Goal: Information Seeking & Learning: Learn about a topic

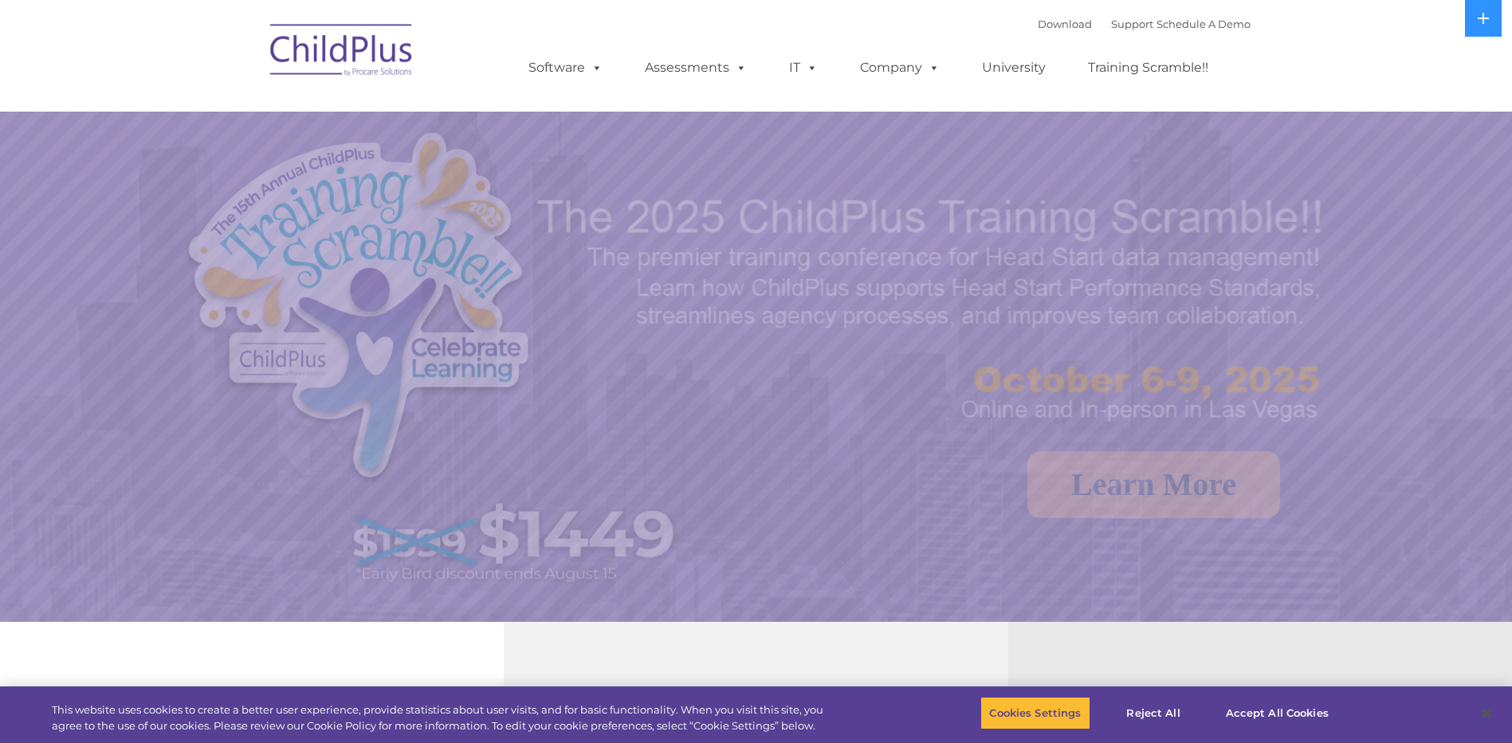
select select "MEDIUM"
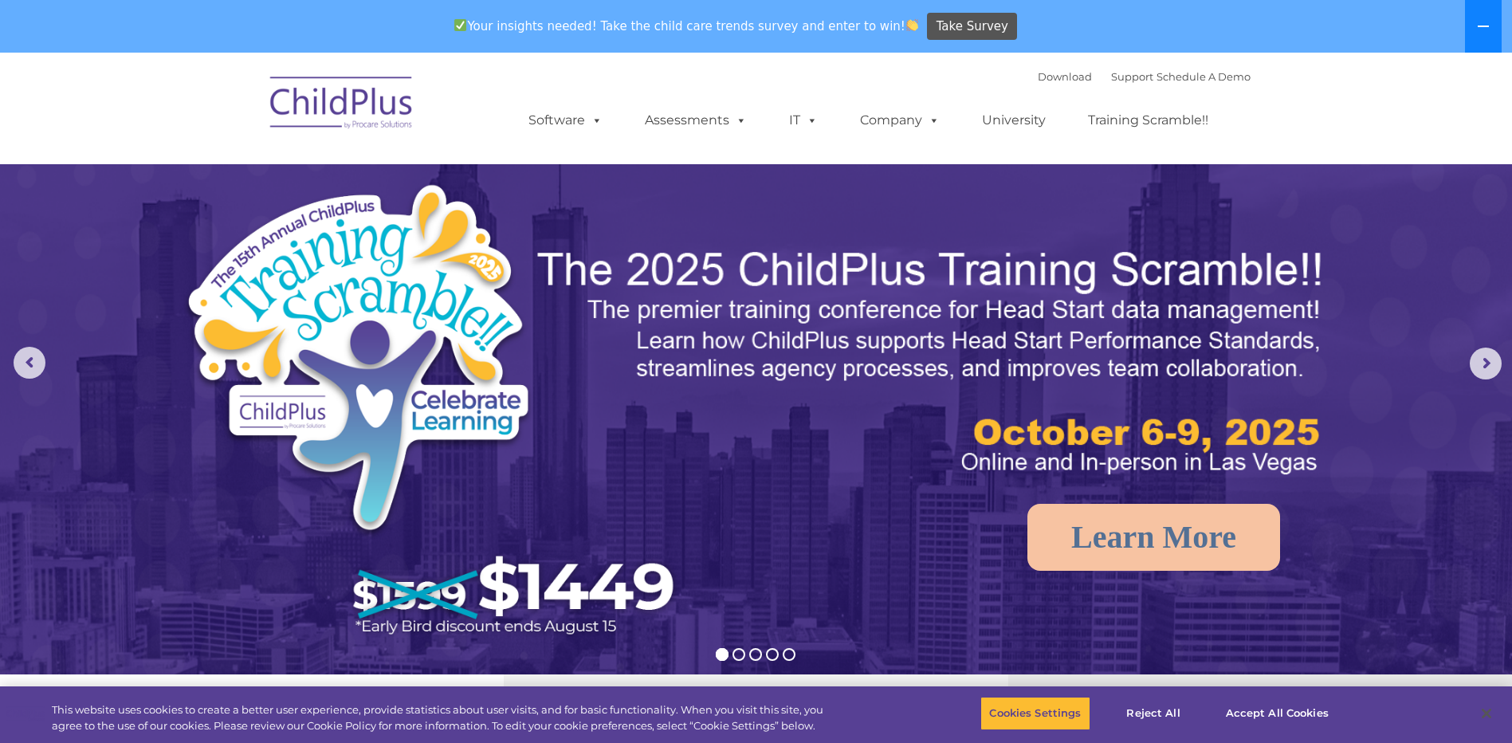
click at [1483, 20] on icon at bounding box center [1483, 26] width 13 height 13
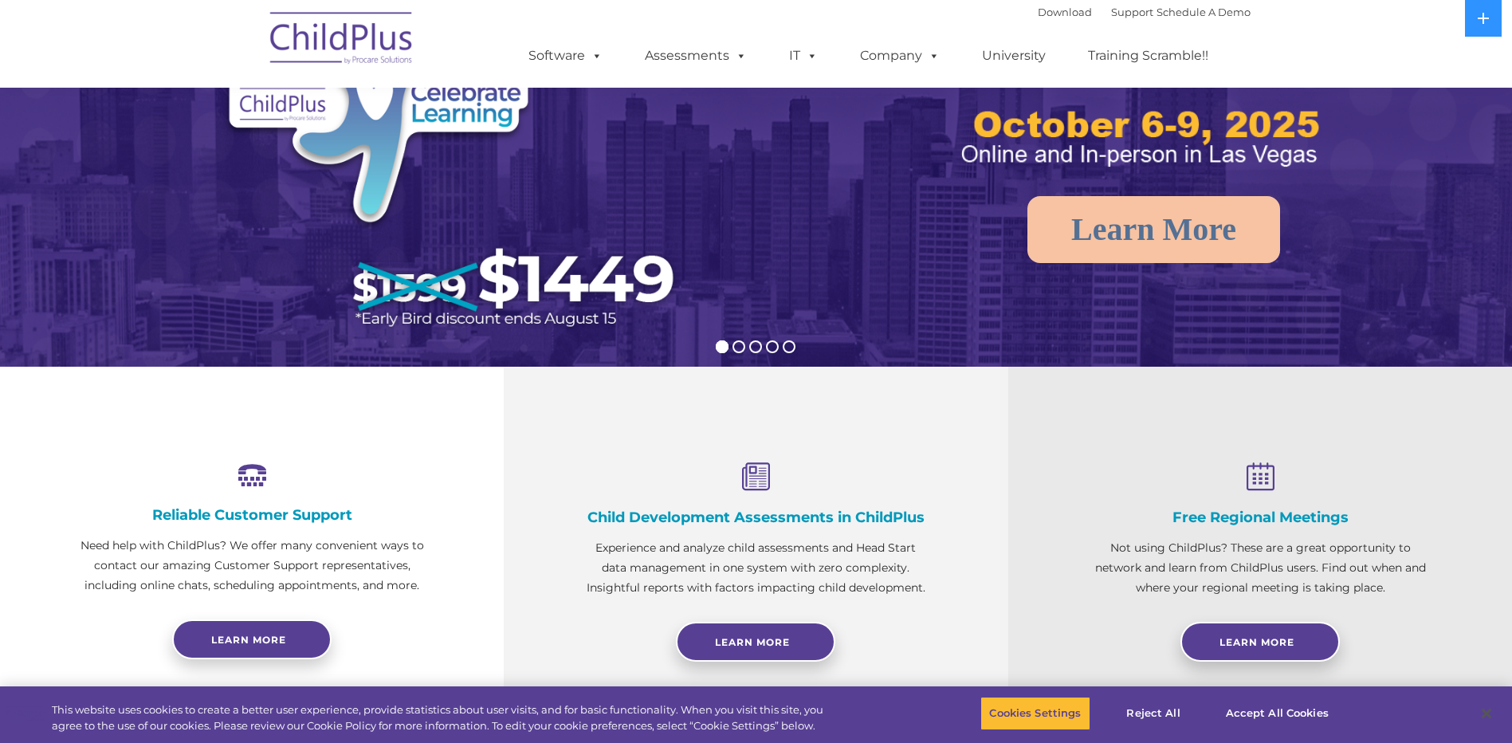
scroll to position [264, 0]
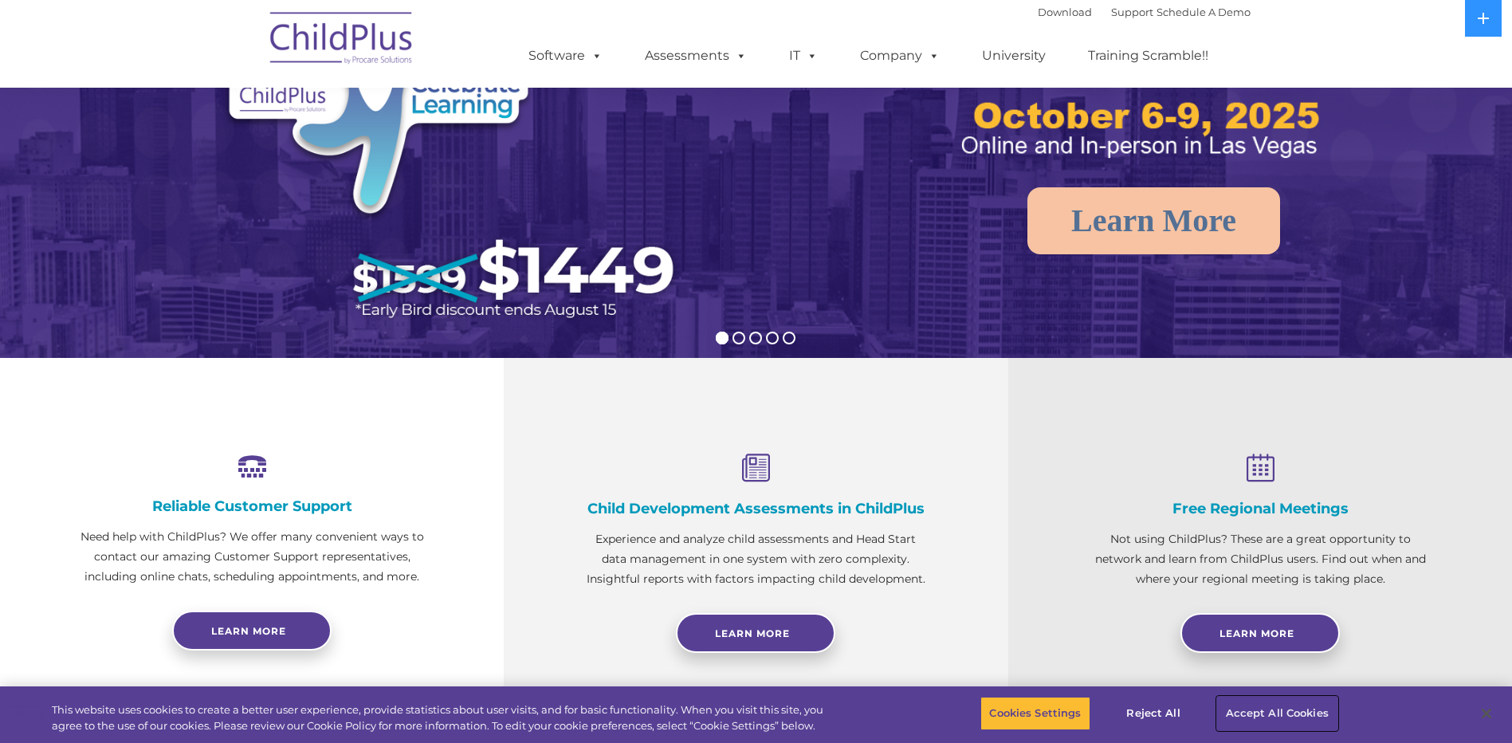
click at [1243, 711] on button "Accept All Cookies" at bounding box center [1277, 713] width 120 height 33
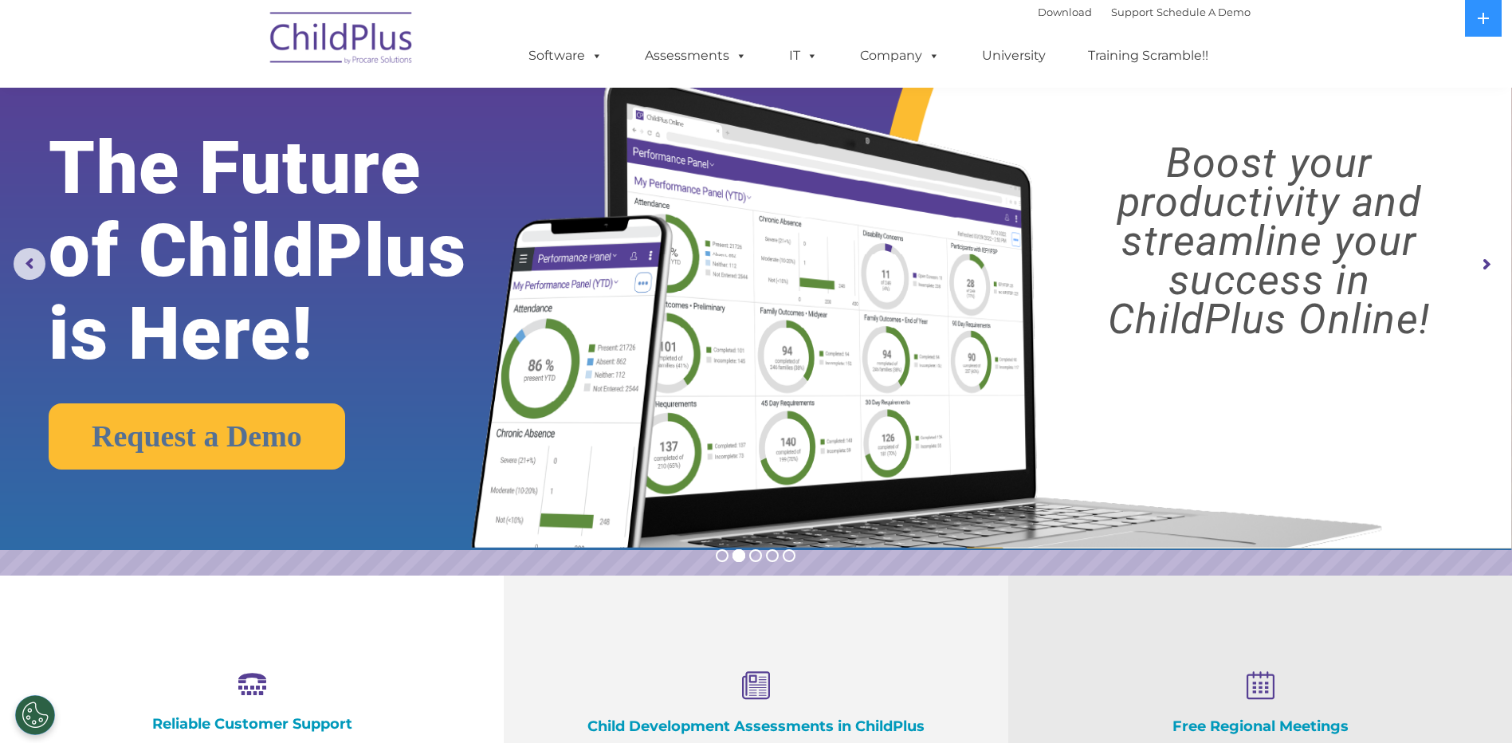
scroll to position [0, 0]
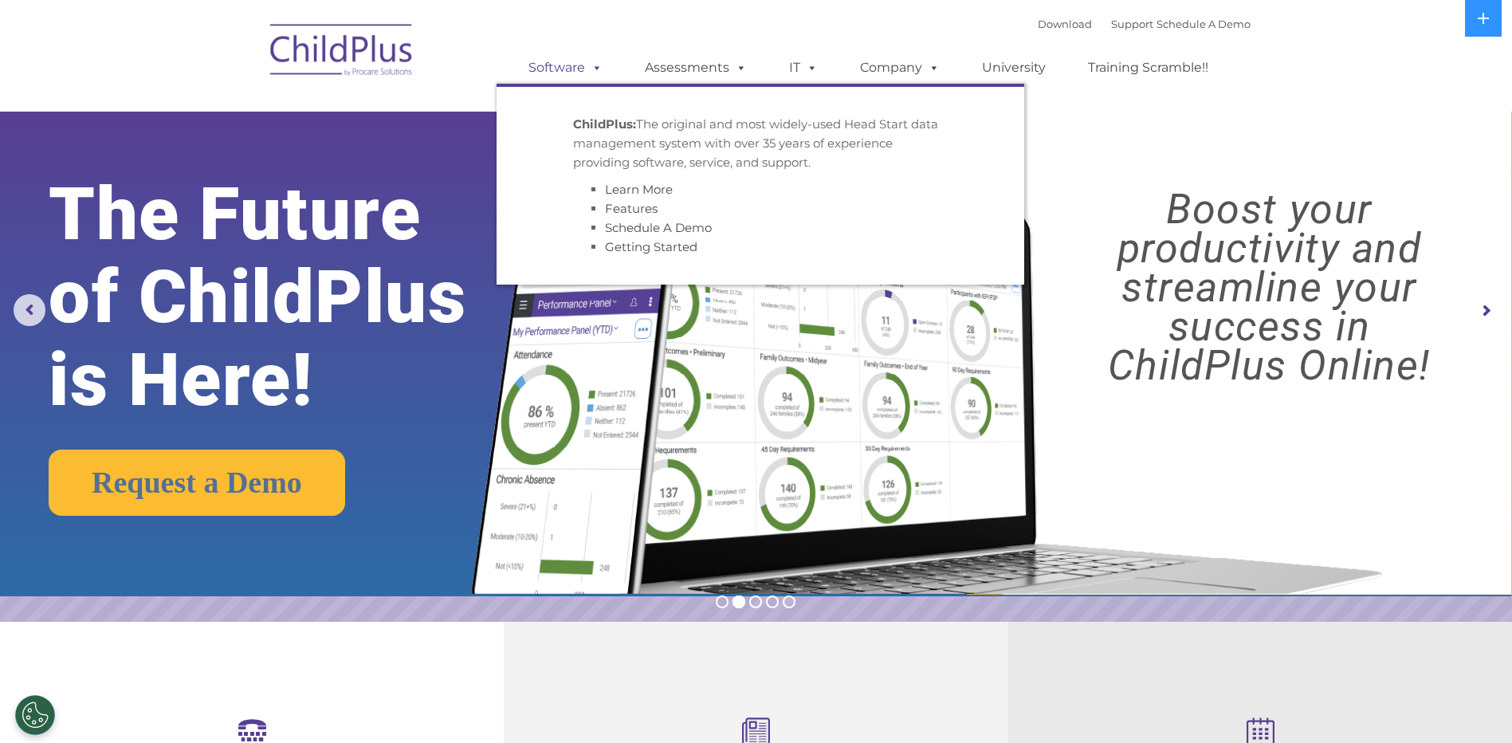
click at [591, 63] on span at bounding box center [594, 67] width 18 height 15
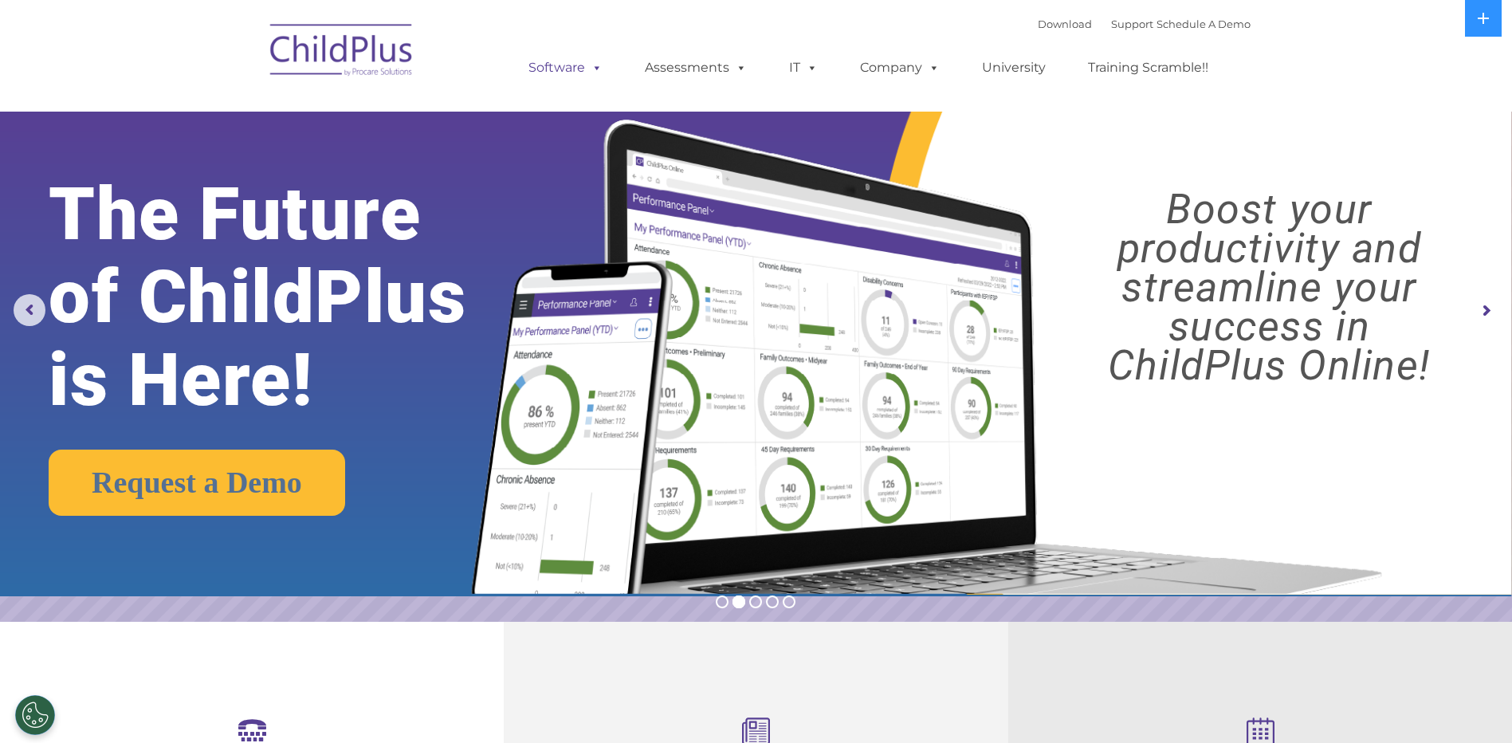
click at [595, 69] on span at bounding box center [594, 67] width 18 height 15
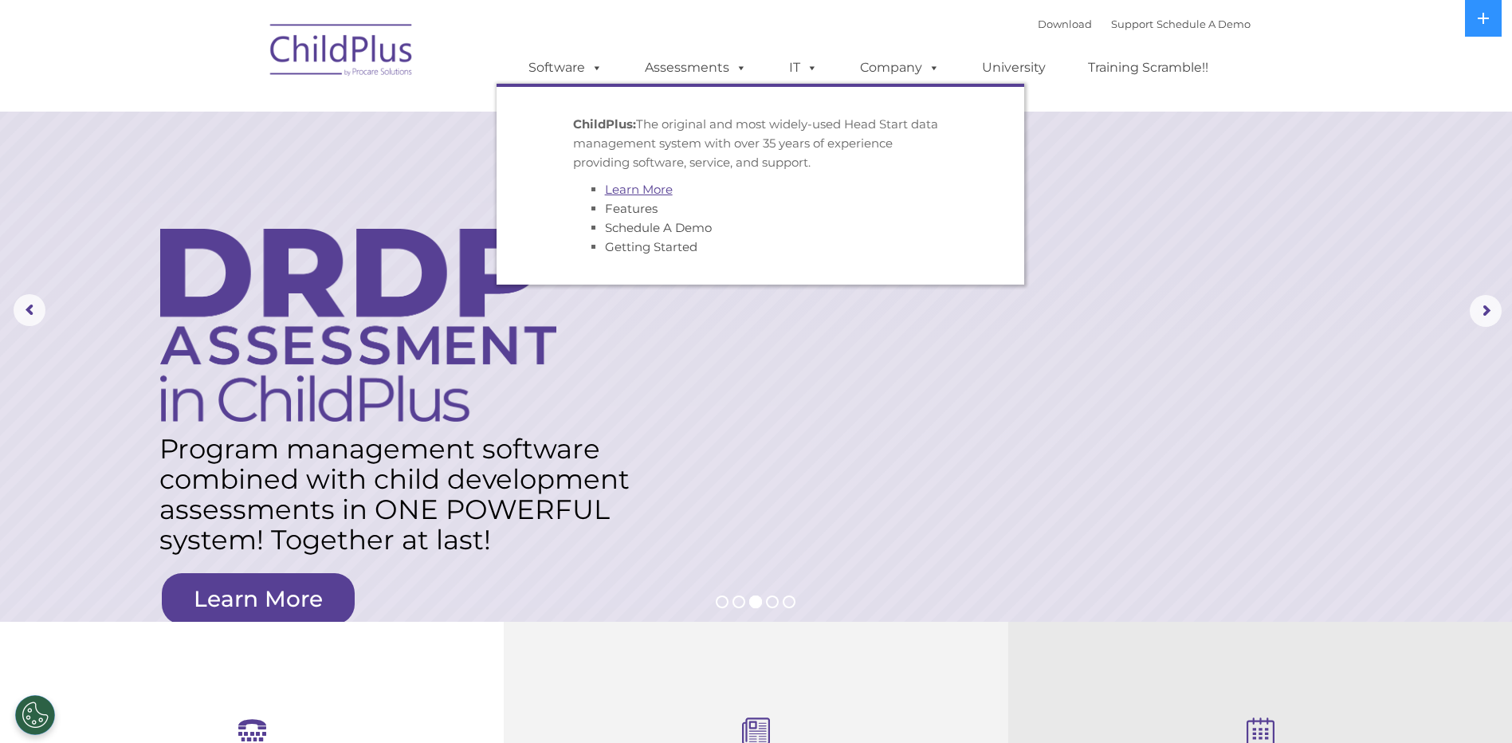
click at [617, 193] on link "Learn More" at bounding box center [639, 189] width 68 height 15
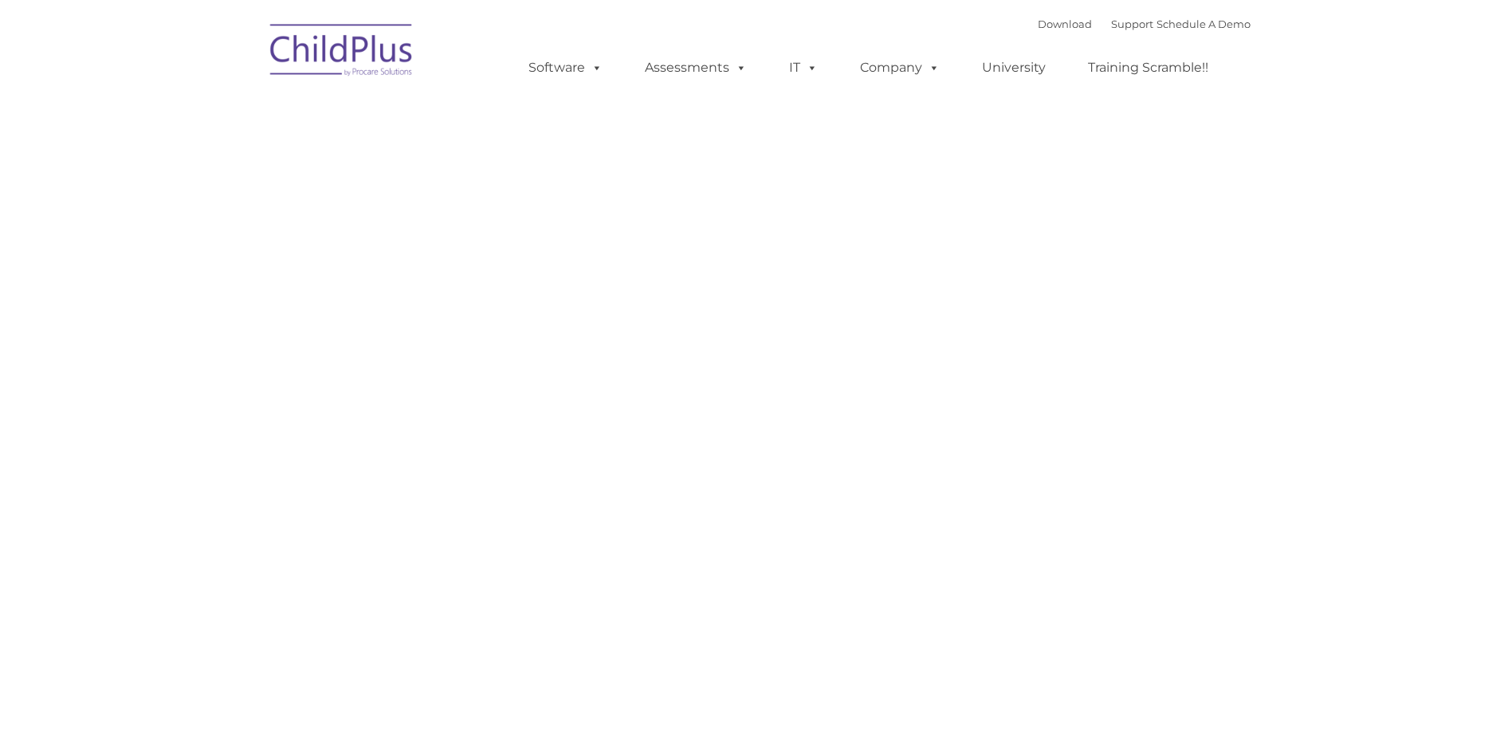
type input ""
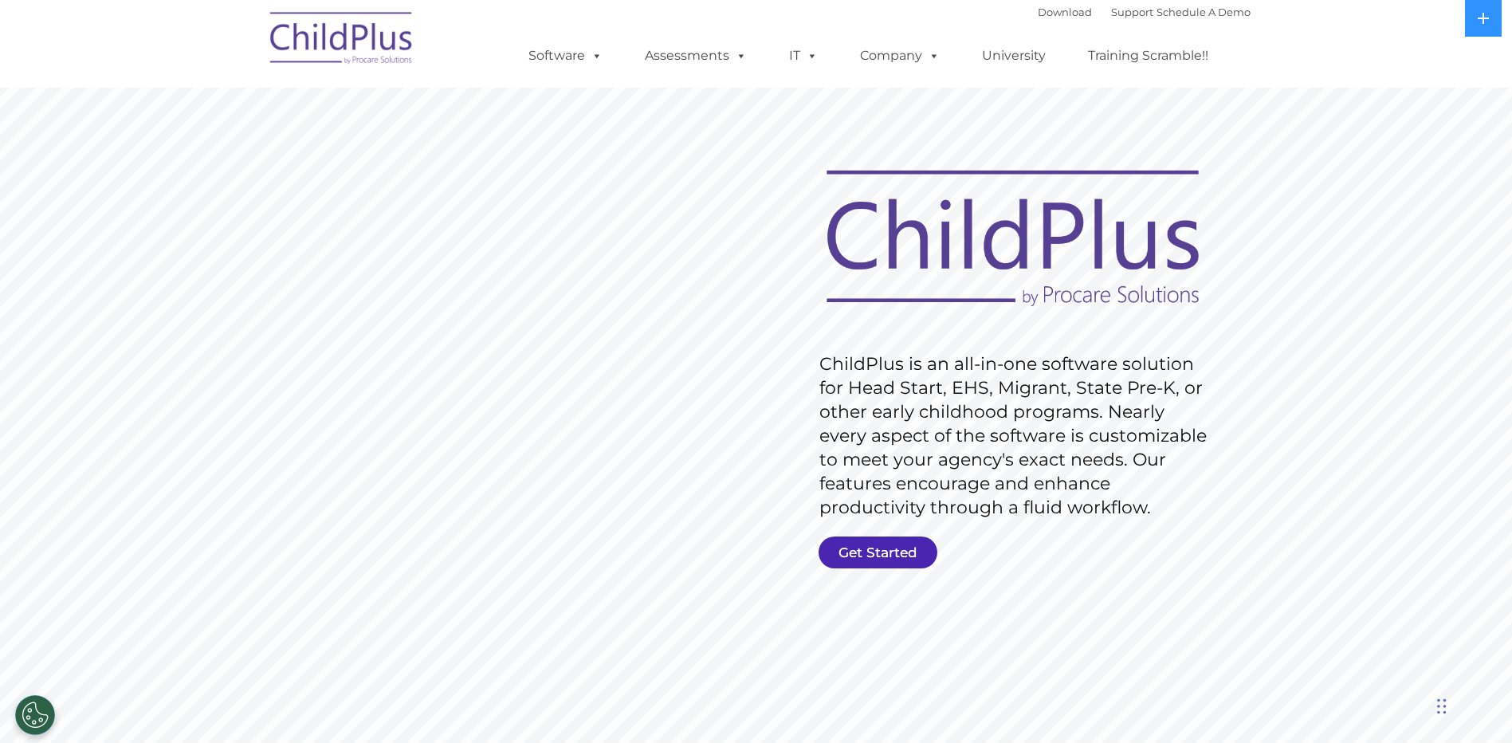
click at [875, 551] on link "Get Started" at bounding box center [878, 552] width 119 height 32
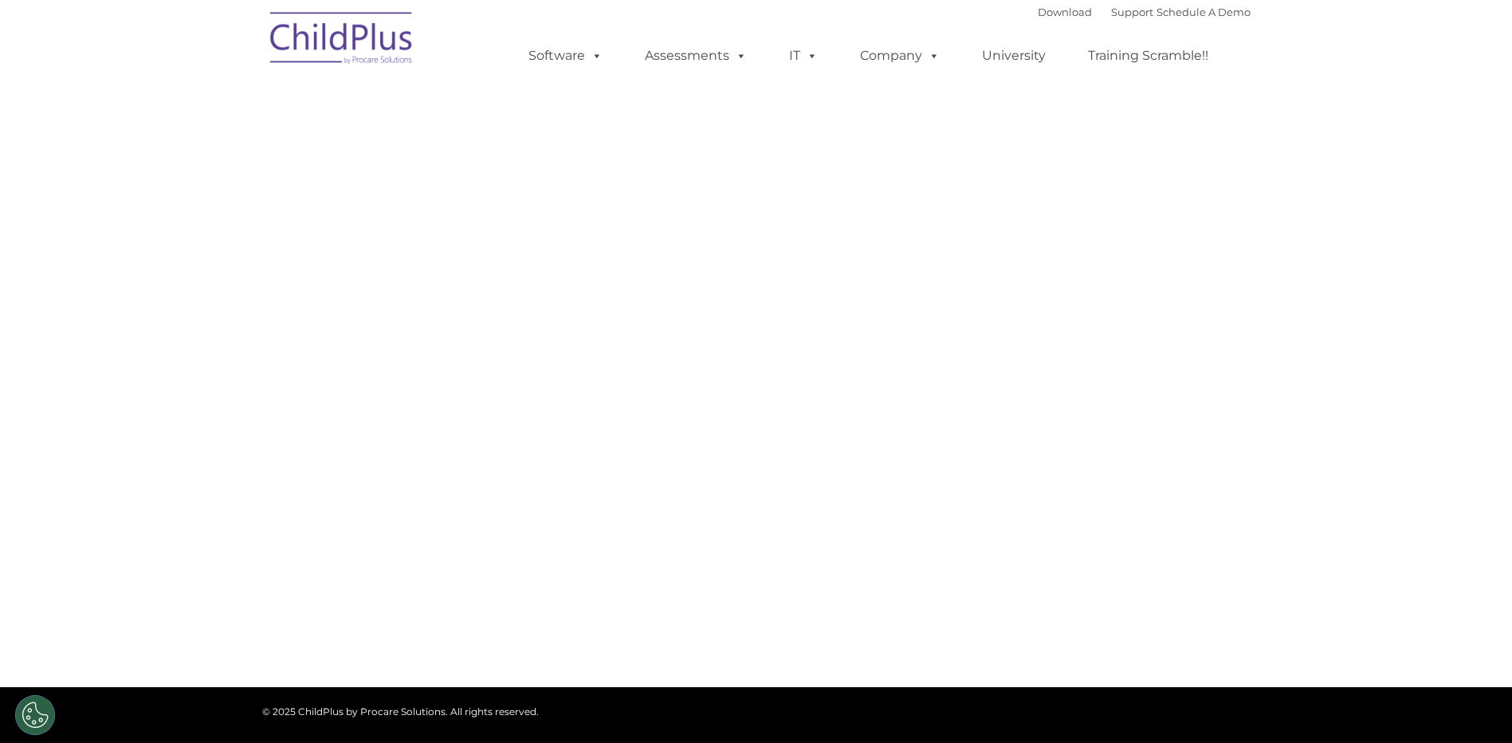
select select "MEDIUM"
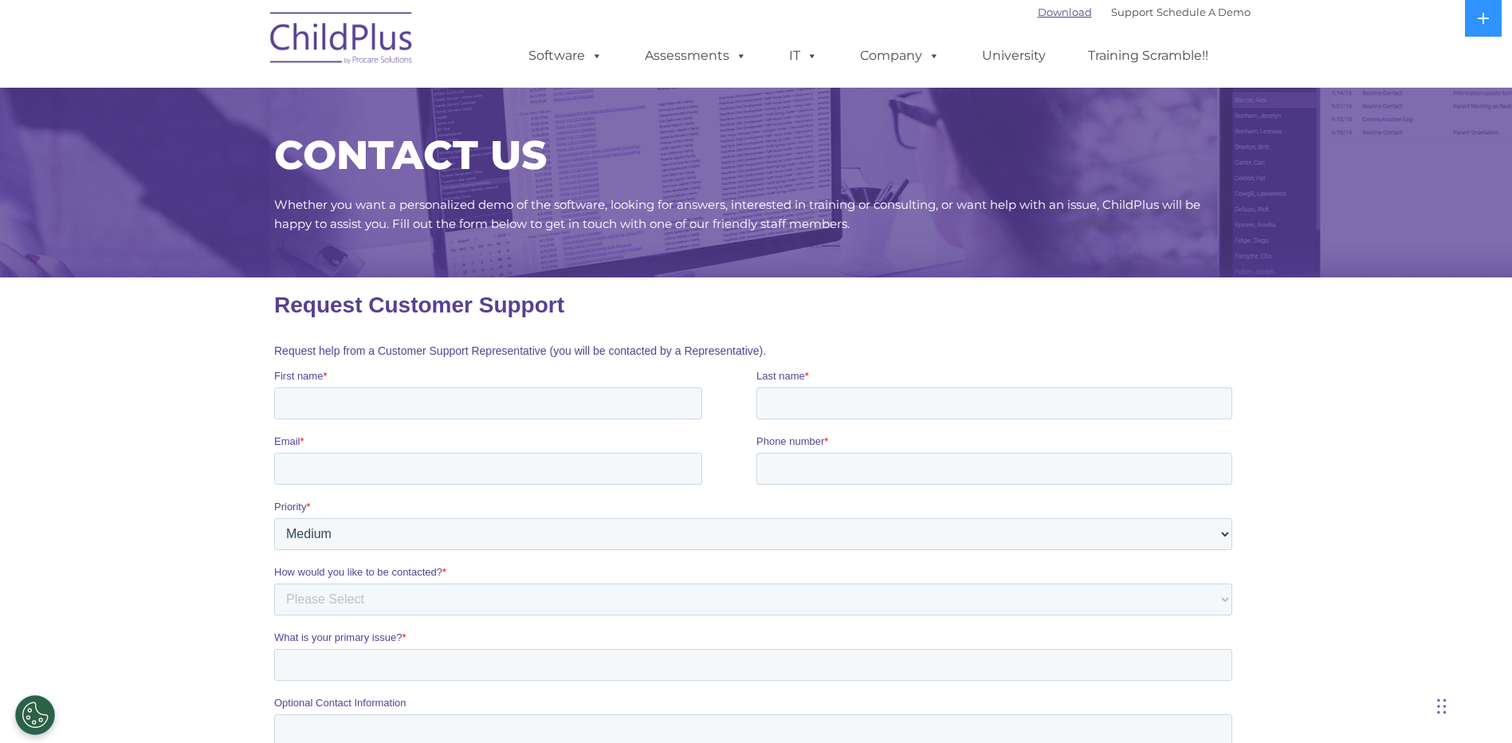
click at [1038, 14] on link "Download" at bounding box center [1065, 12] width 54 height 13
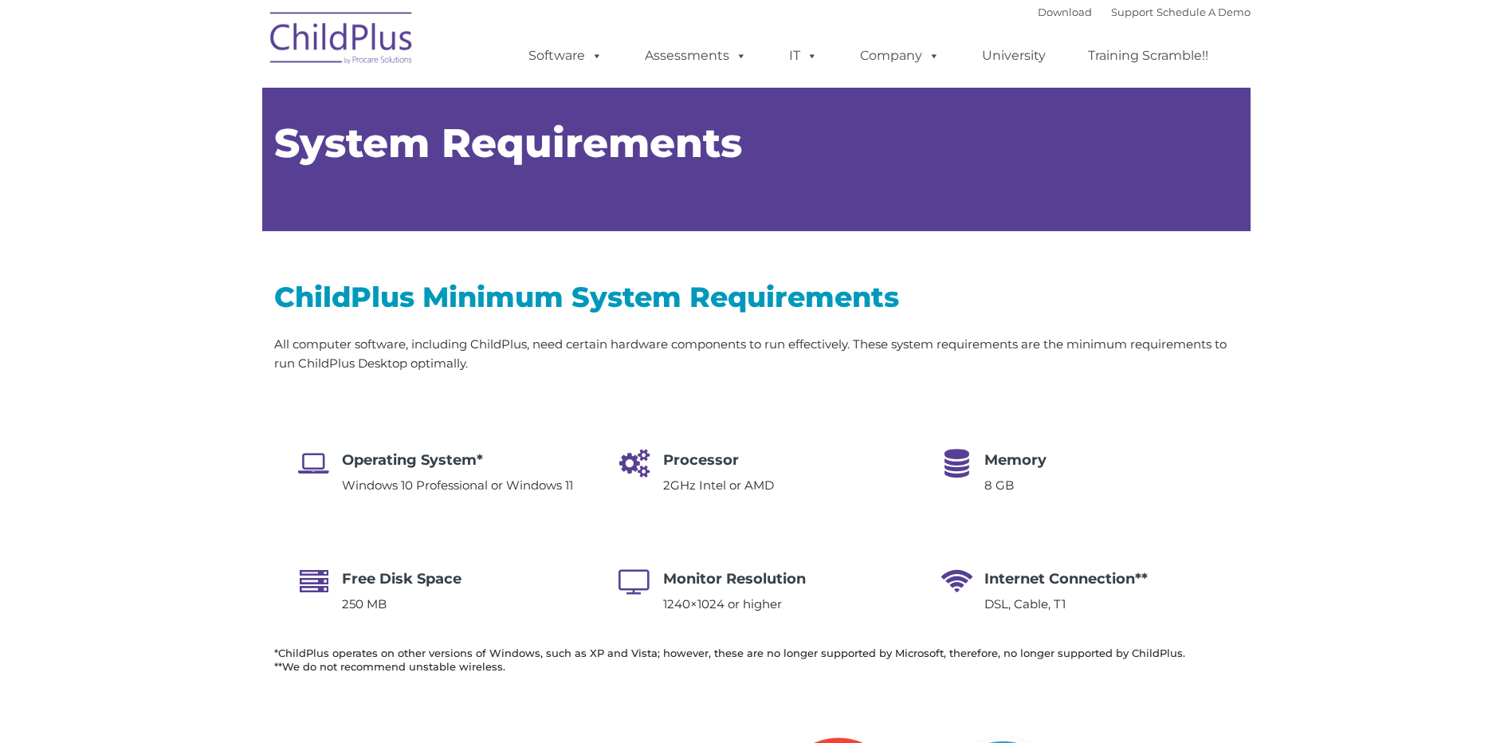
type input ""
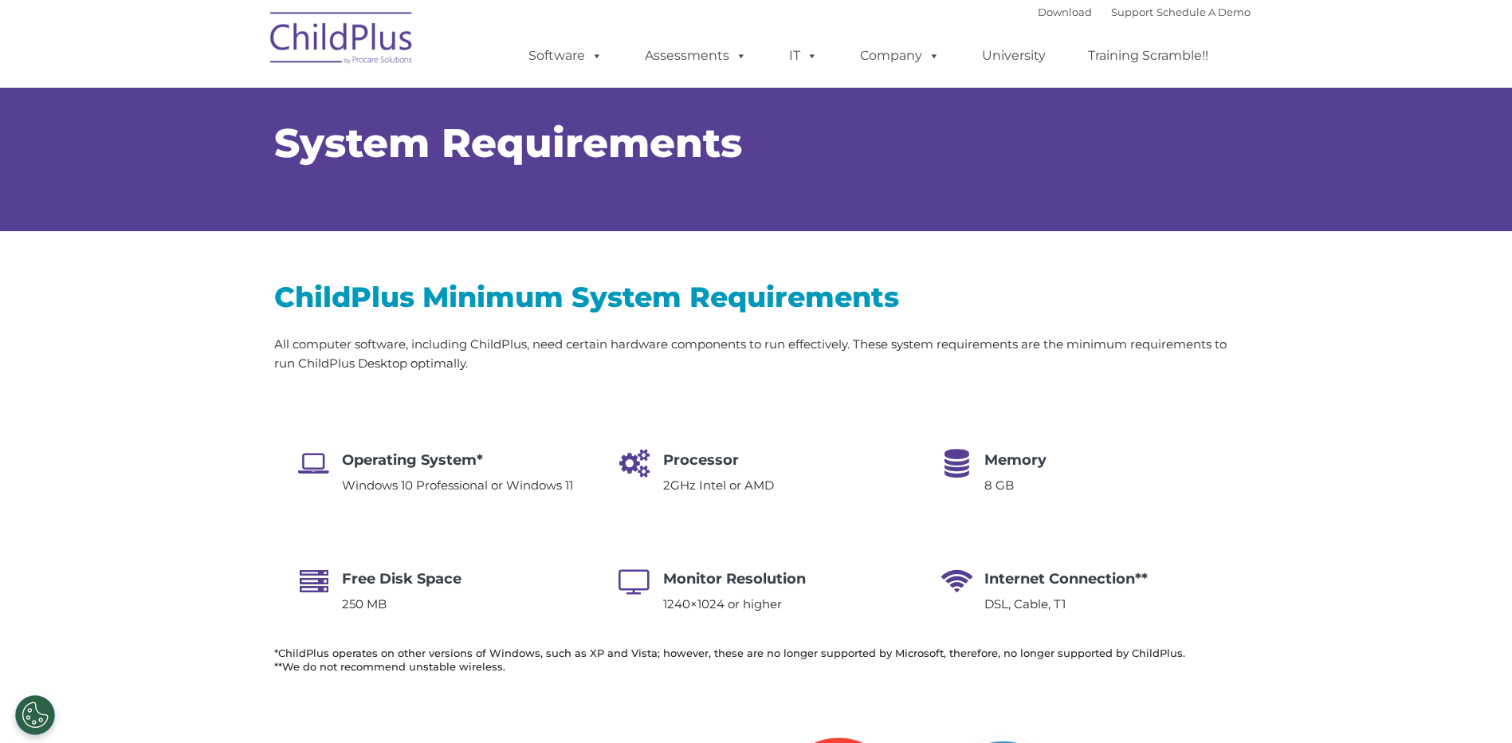
select select "MEDIUM"
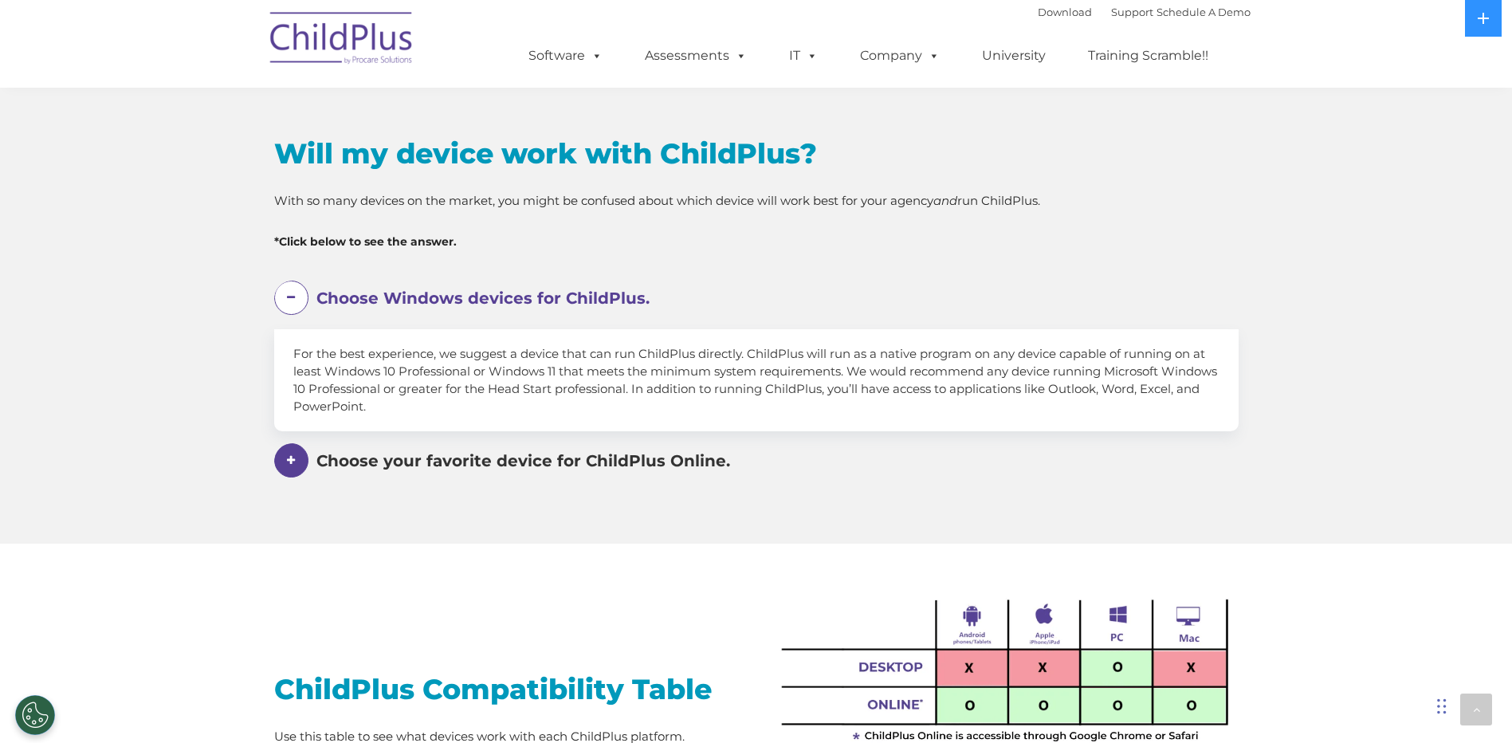
scroll to position [818, 0]
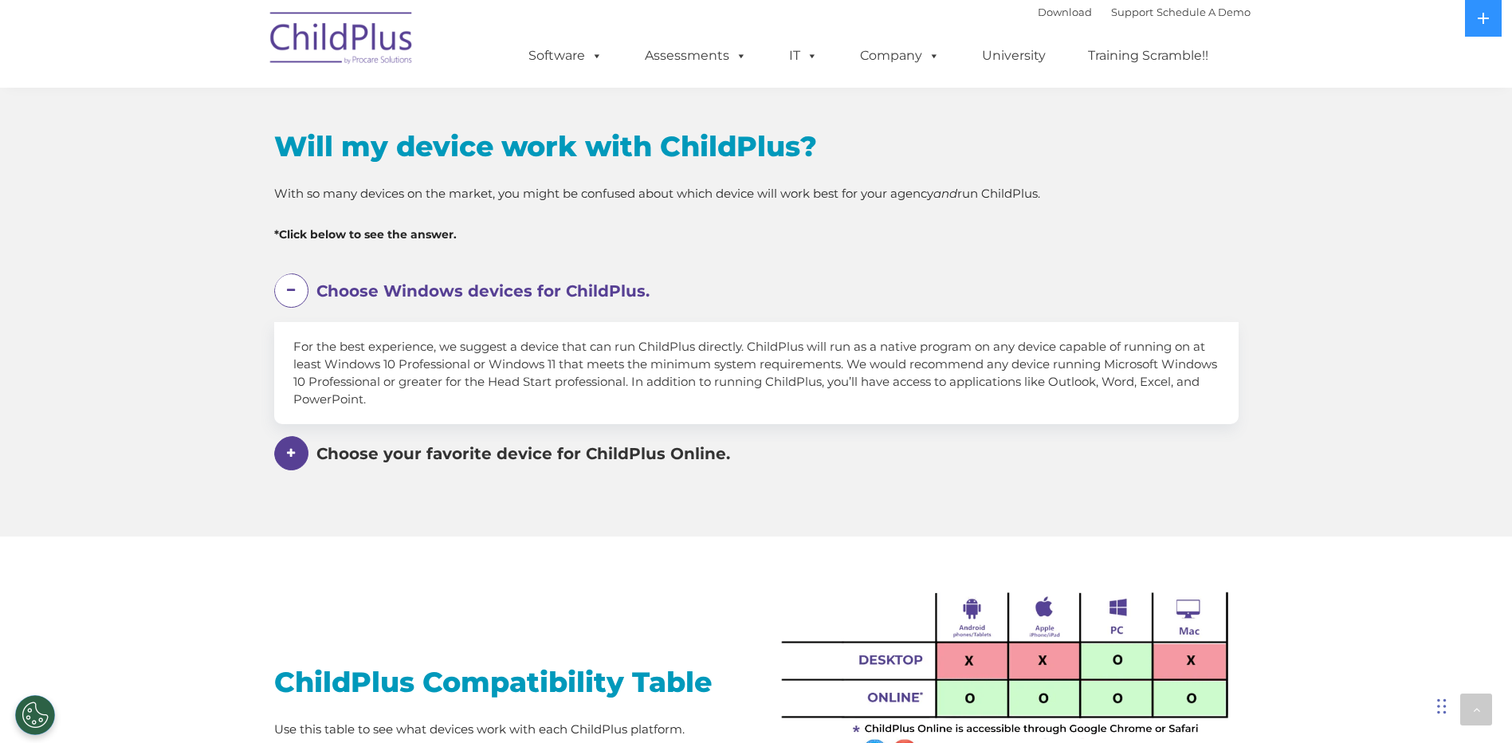
click at [285, 454] on span at bounding box center [291, 453] width 34 height 34
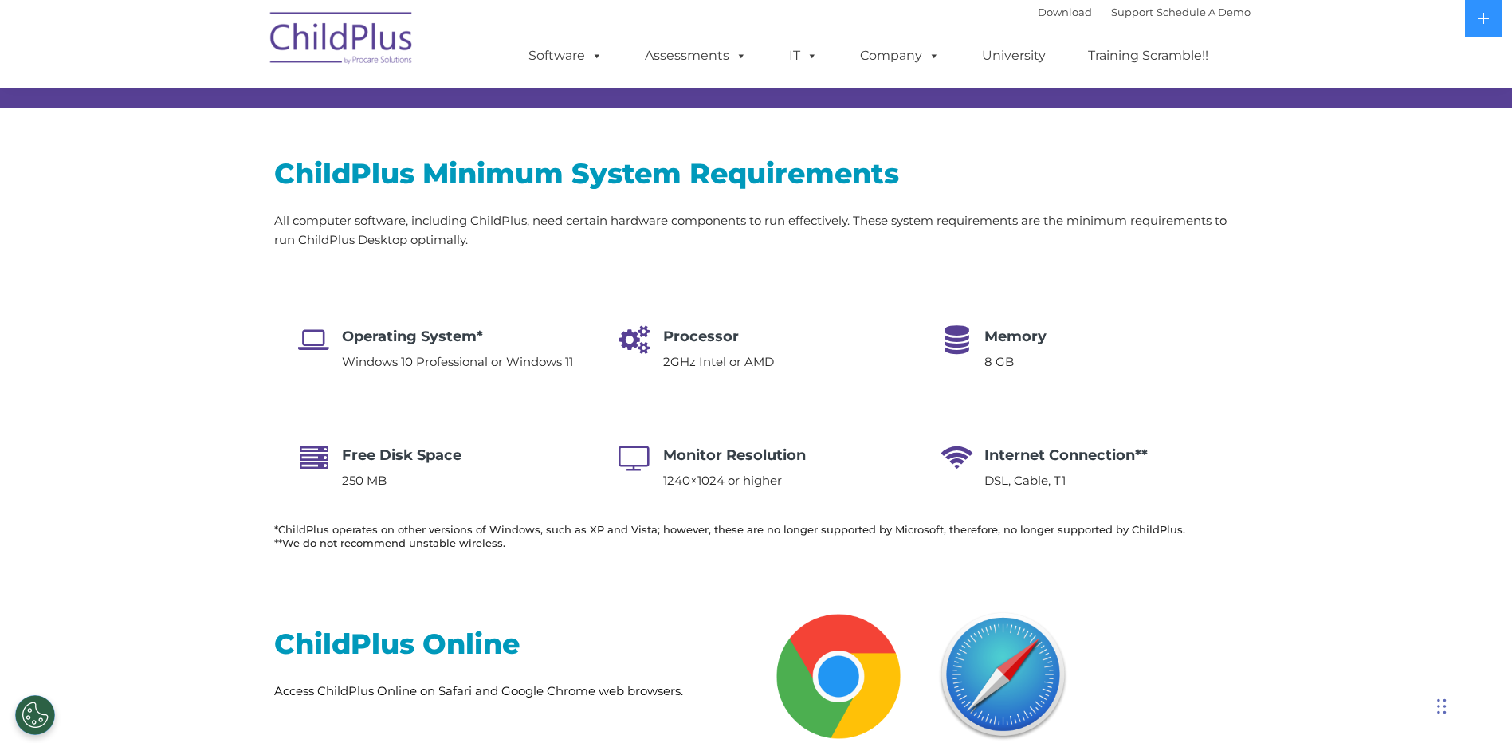
scroll to position [0, 0]
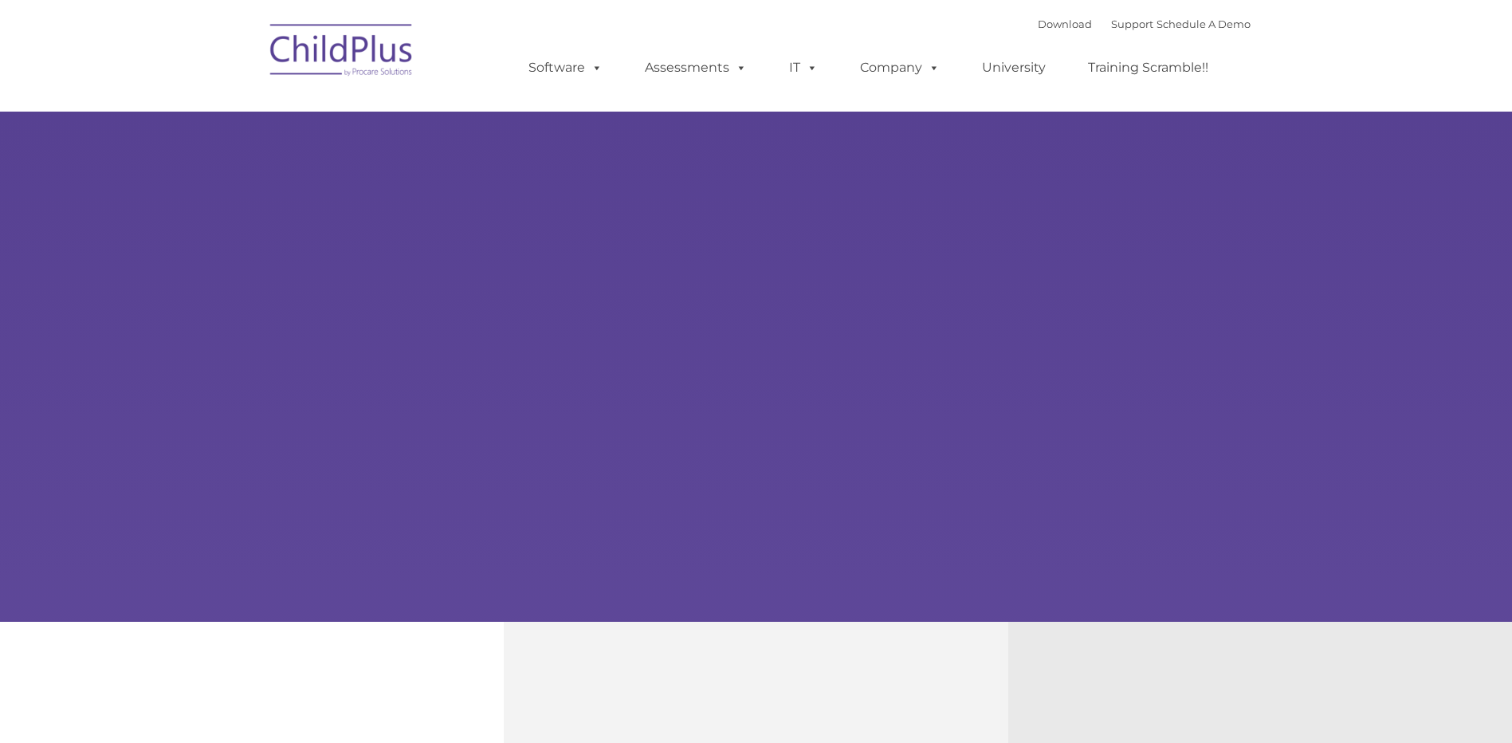
type input ""
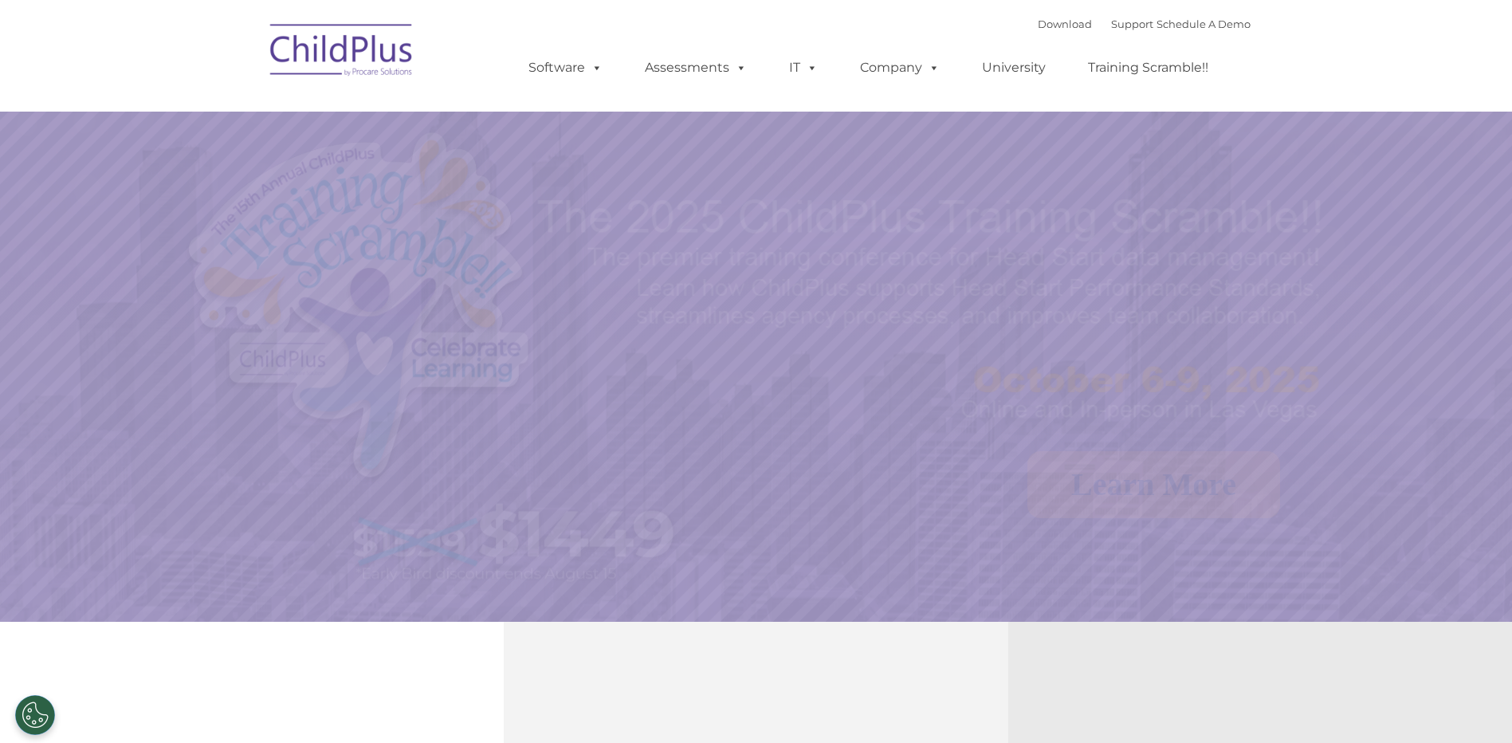
select select "MEDIUM"
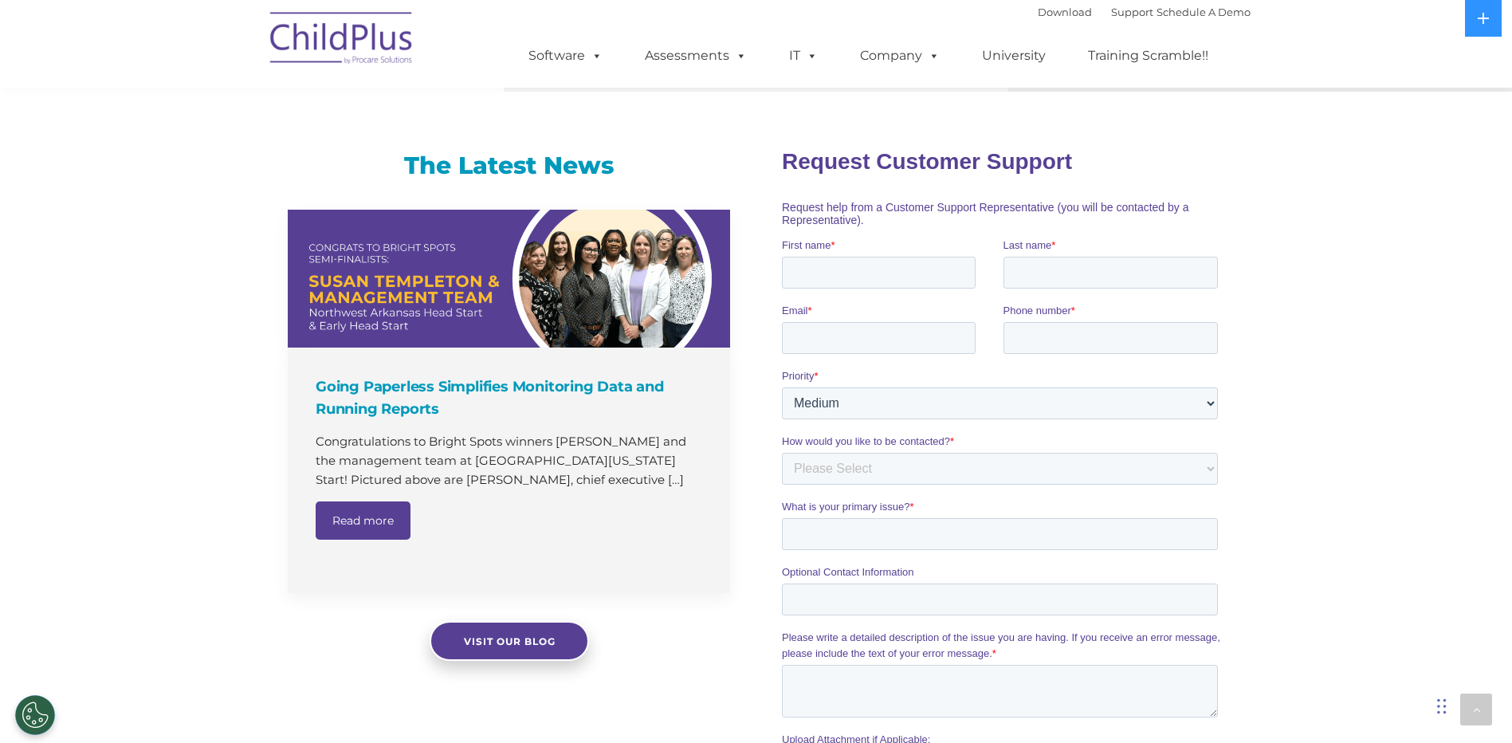
scroll to position [886, 0]
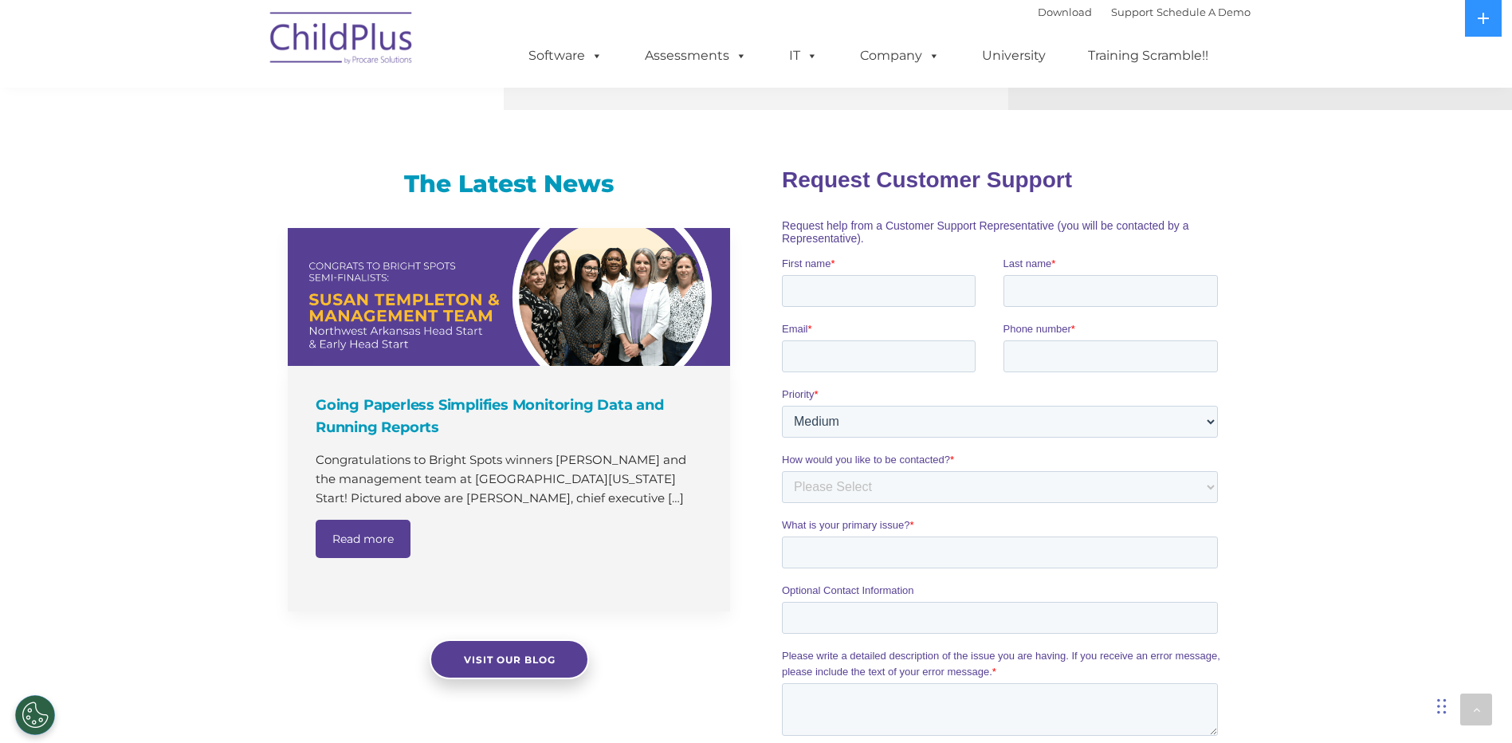
click at [318, 33] on img at bounding box center [341, 41] width 159 height 80
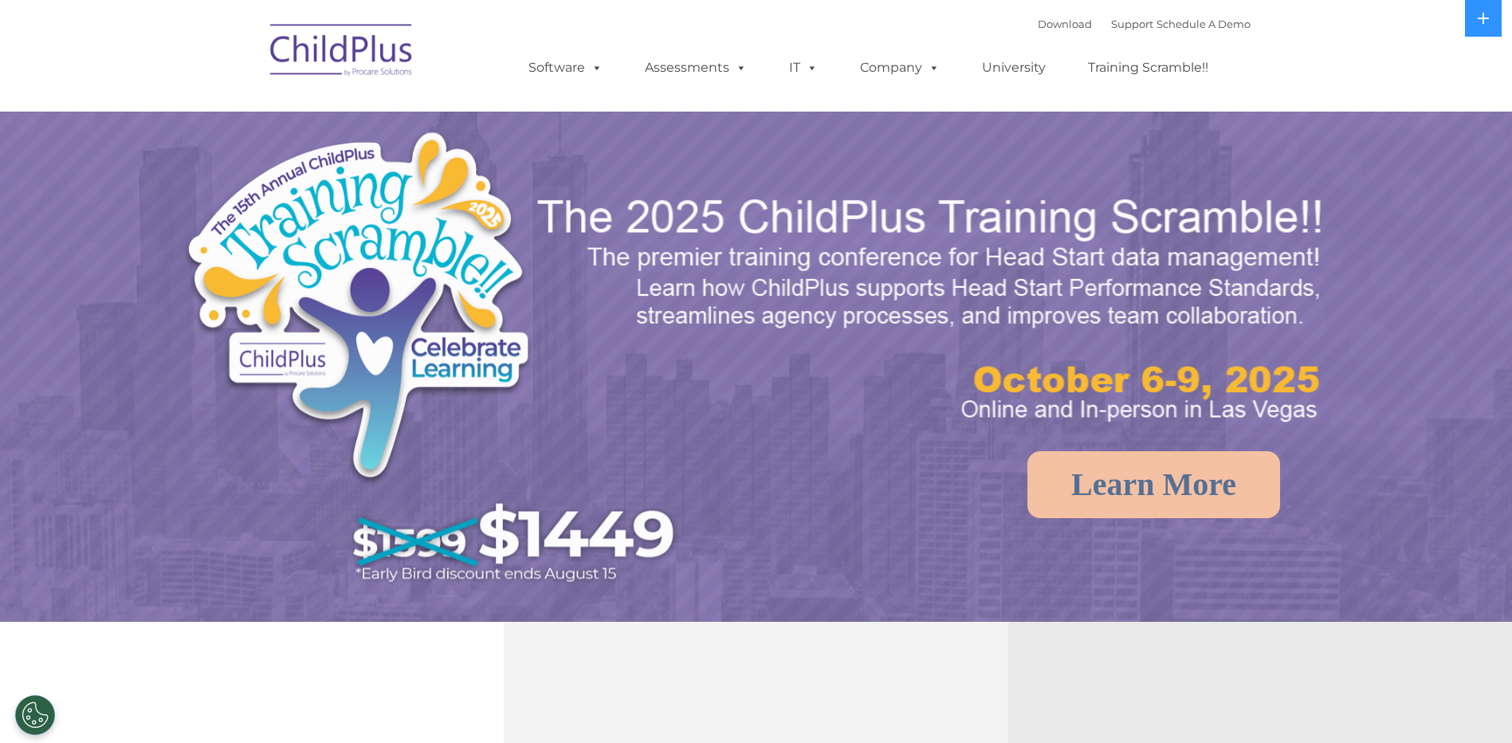
select select "MEDIUM"
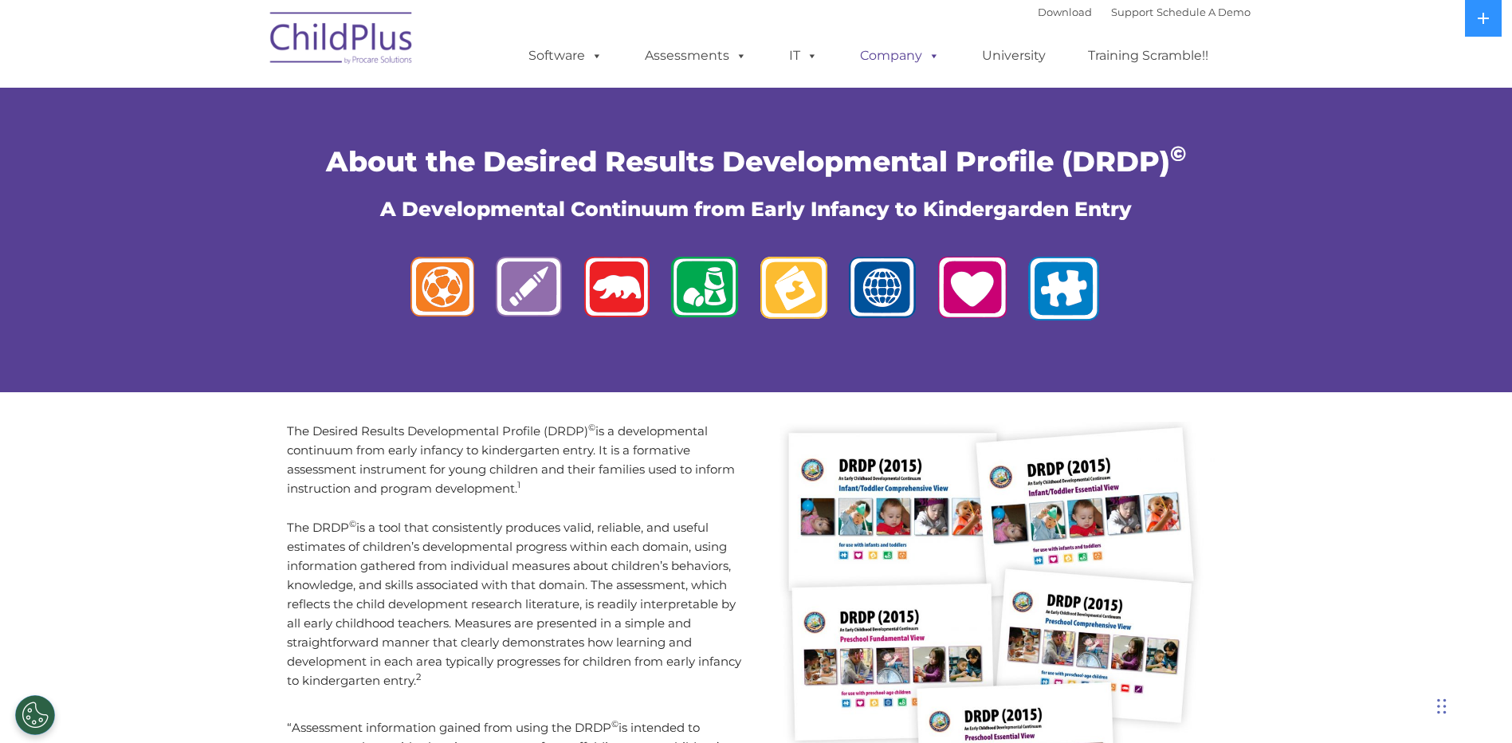
click at [890, 56] on link "Company" at bounding box center [900, 56] width 112 height 32
click at [151, 88] on div "About the Desired Results Developmental Profile (DRDP) © A Developmental Contin…" at bounding box center [756, 230] width 1512 height 348
